Goal: Register for event/course

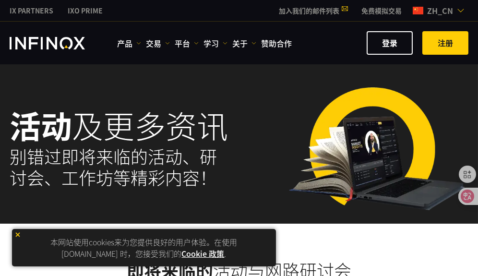
click at [18, 236] on img at bounding box center [17, 234] width 7 height 7
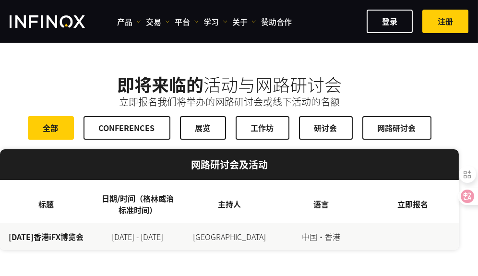
scroll to position [162, 10]
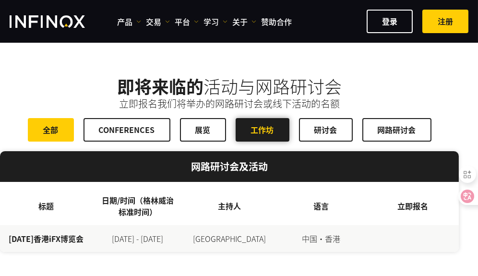
click at [265, 132] on link "工作坊" at bounding box center [263, 130] width 54 height 24
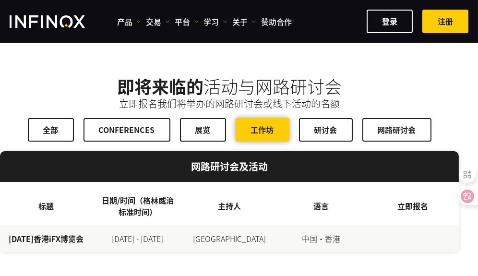
scroll to position [0, 0]
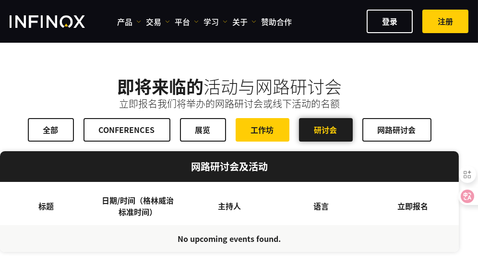
click at [324, 126] on link "研讨会" at bounding box center [326, 130] width 54 height 24
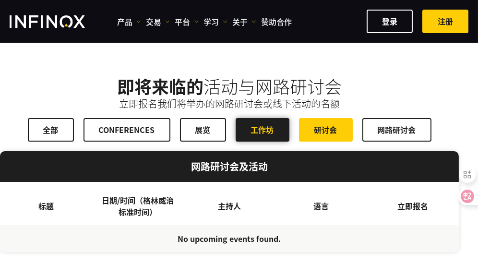
drag, startPoint x: 312, startPoint y: 130, endPoint x: 256, endPoint y: 128, distance: 56.2
click at [256, 128] on div "全部 CONFERENCES 展览 工作坊 研讨会 网路研讨会" at bounding box center [229, 130] width 459 height 24
